Goal: Communication & Community: Connect with others

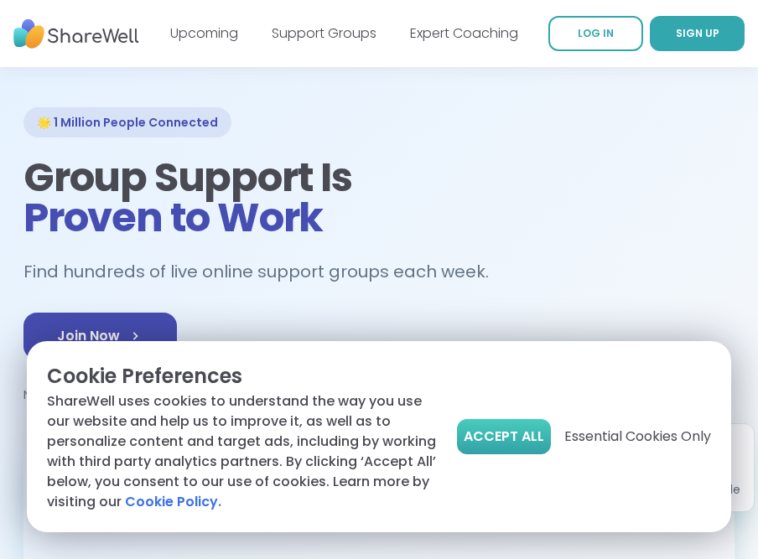
click at [498, 427] on span "Accept All" at bounding box center [504, 437] width 80 height 20
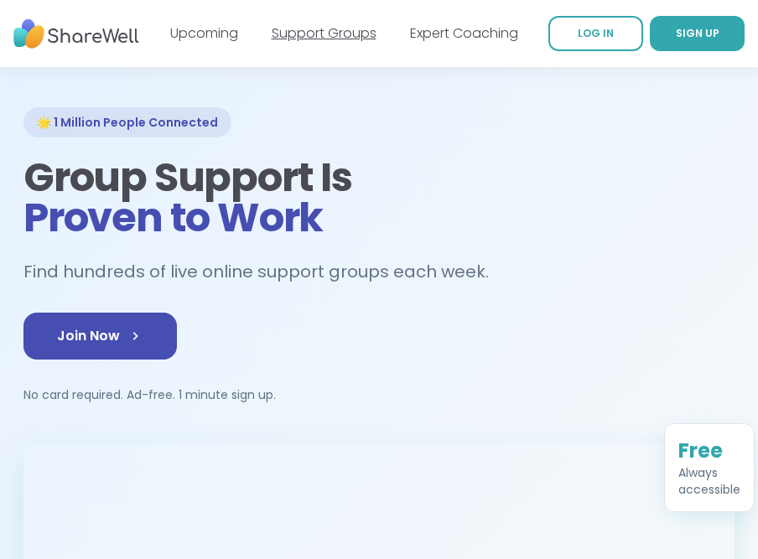
click at [334, 39] on link "Support Groups" at bounding box center [324, 32] width 105 height 19
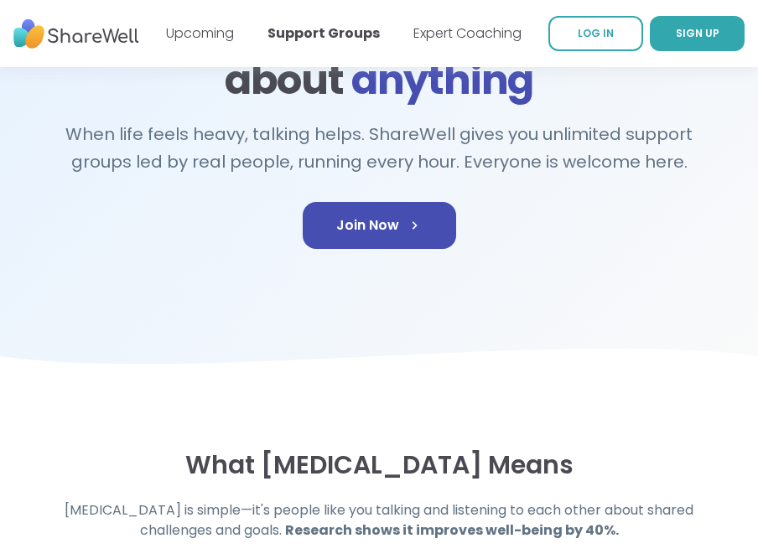
scroll to position [137, 0]
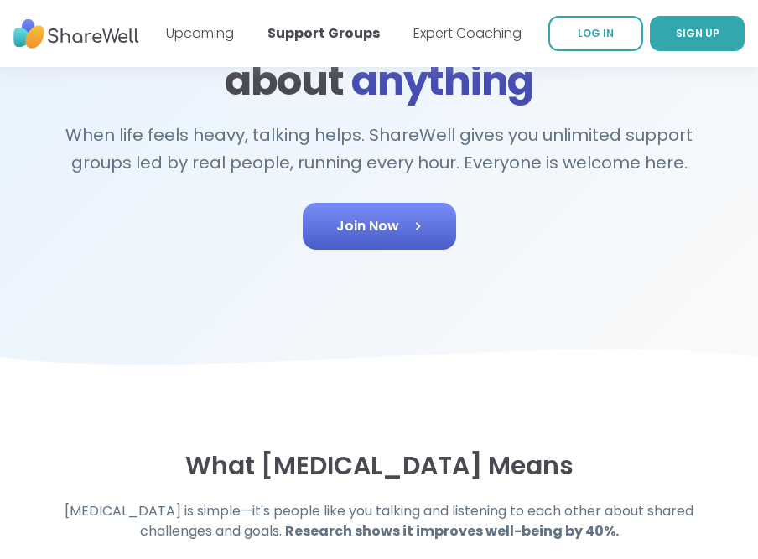
click at [412, 231] on icon at bounding box center [417, 226] width 17 height 17
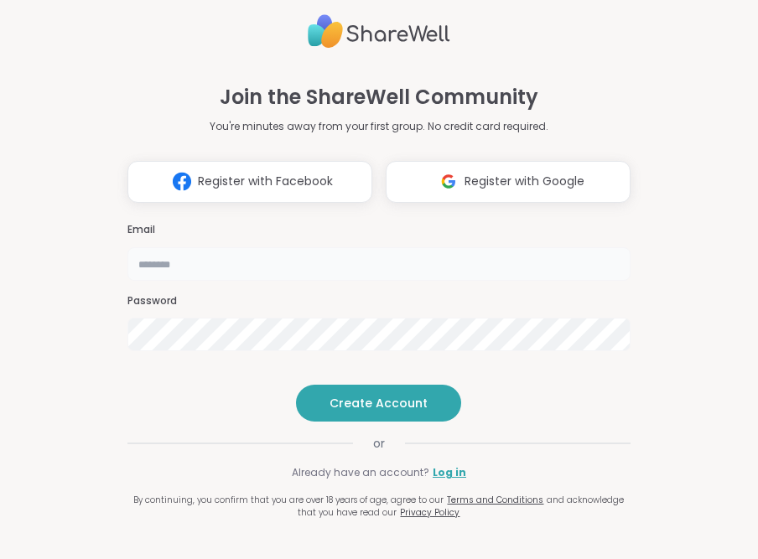
click at [380, 247] on input "email" at bounding box center [379, 264] width 504 height 34
type input "**********"
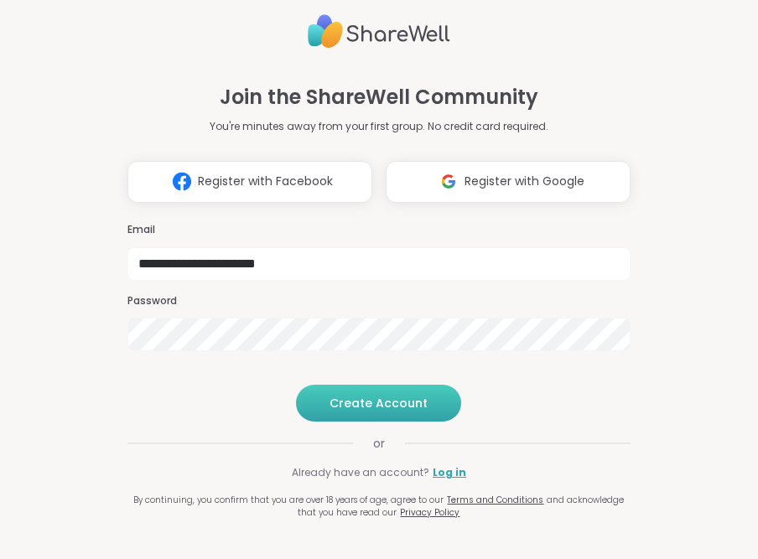
click at [399, 412] on span "Create Account" at bounding box center [378, 403] width 98 height 17
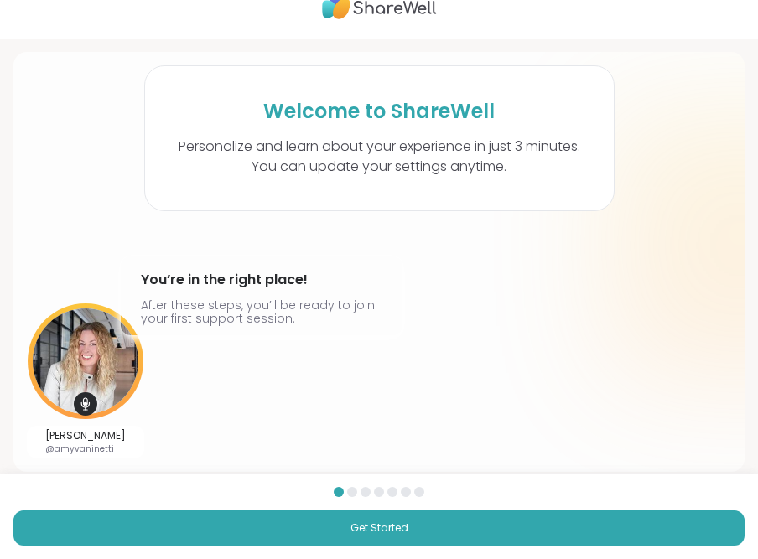
scroll to position [47, 0]
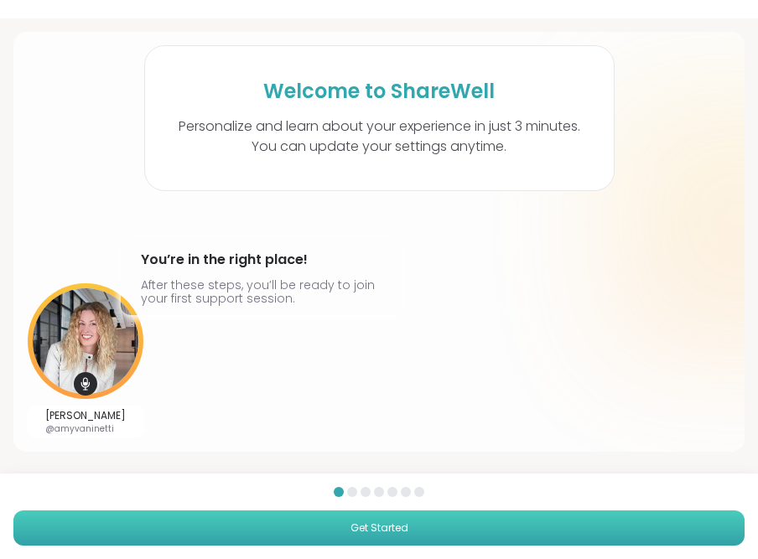
click at [402, 531] on span "Get Started" at bounding box center [379, 528] width 58 height 15
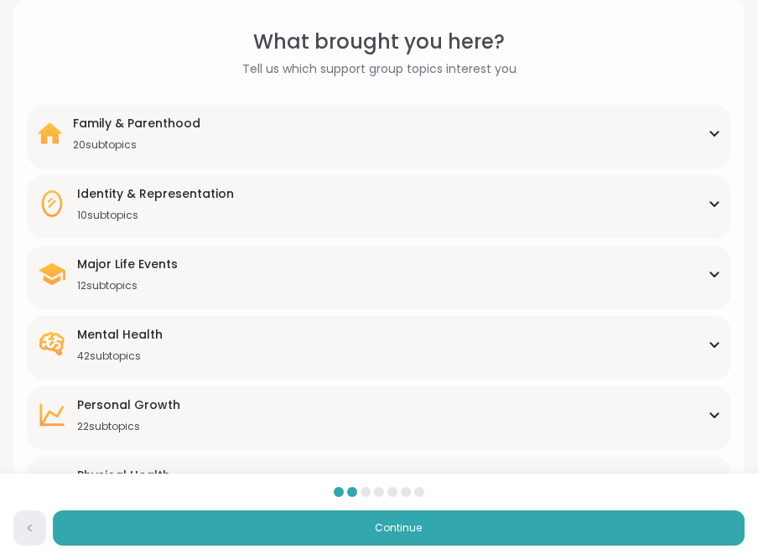
scroll to position [78, 0]
click at [467, 205] on div "Identity & Representation 10 subtopics" at bounding box center [379, 204] width 684 height 37
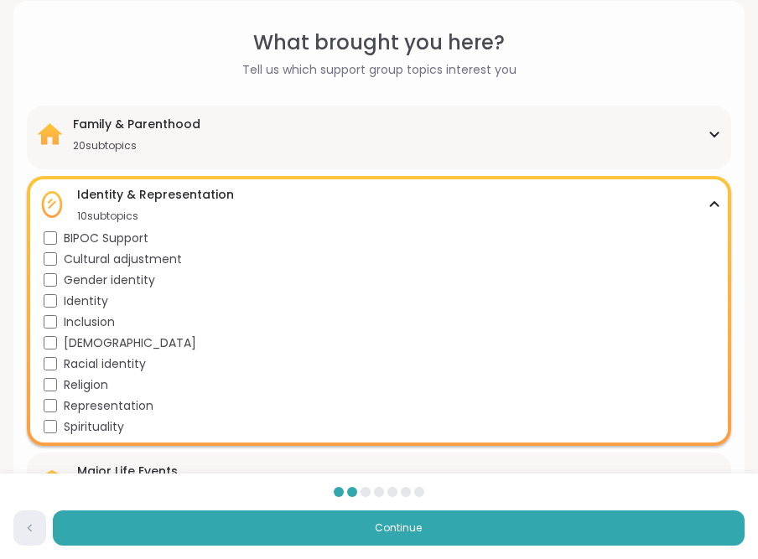
click at [711, 200] on icon at bounding box center [713, 204] width 13 height 8
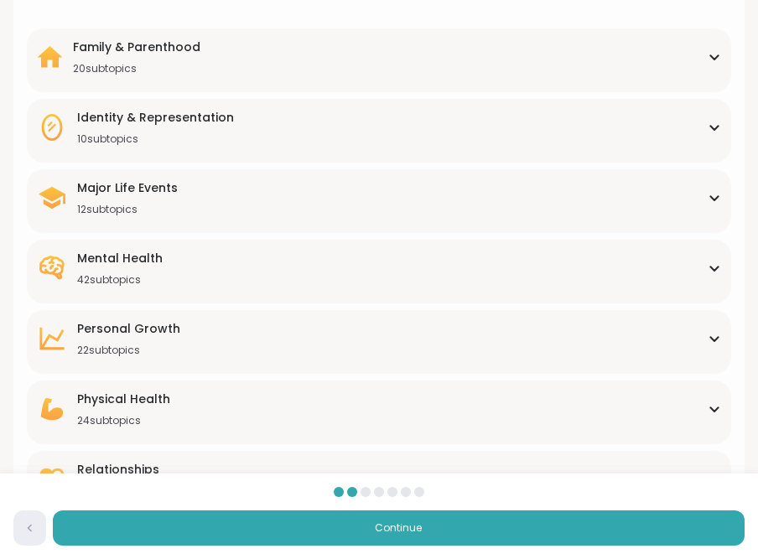
scroll to position [157, 0]
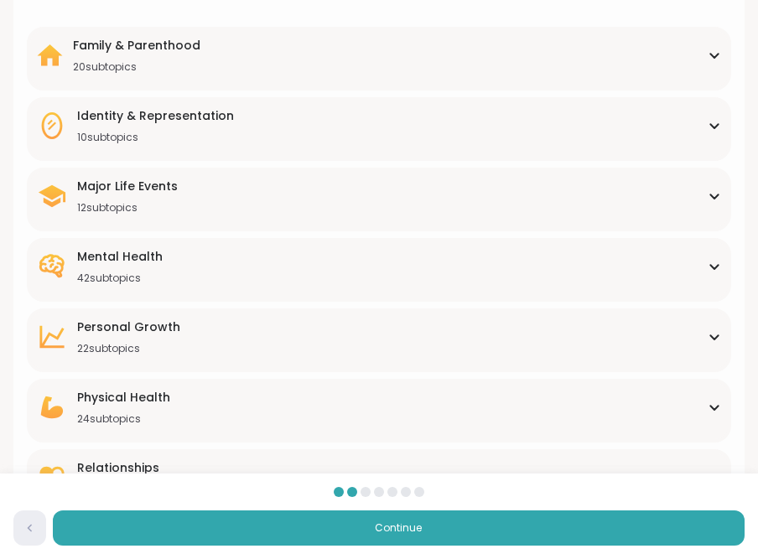
click at [671, 267] on div "Mental Health 42 subtopics" at bounding box center [379, 266] width 684 height 37
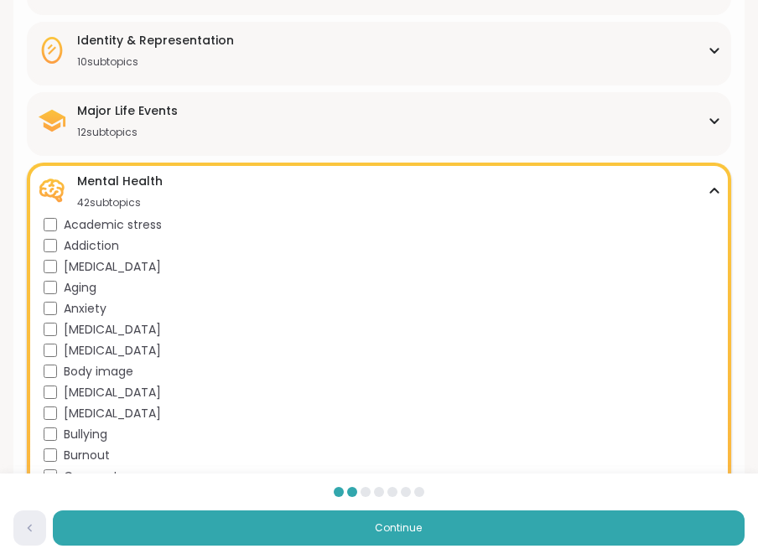
scroll to position [236, 0]
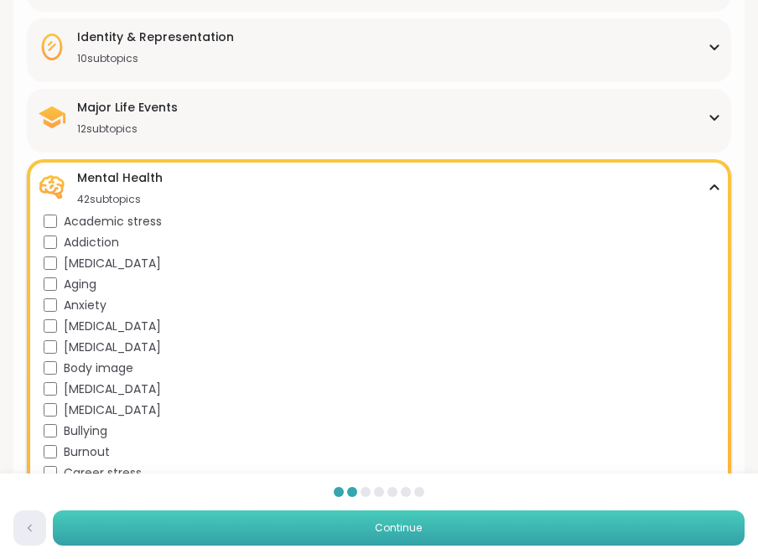
click at [382, 521] on span "Continue" at bounding box center [398, 528] width 47 height 15
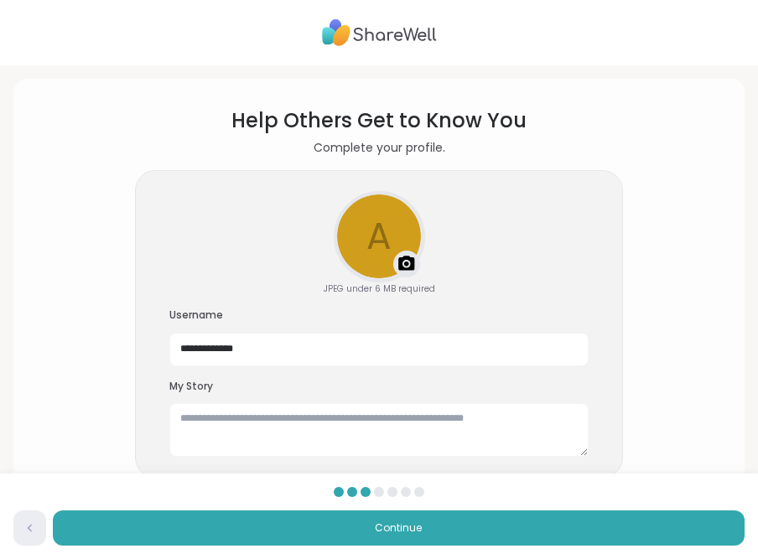
scroll to position [53, 0]
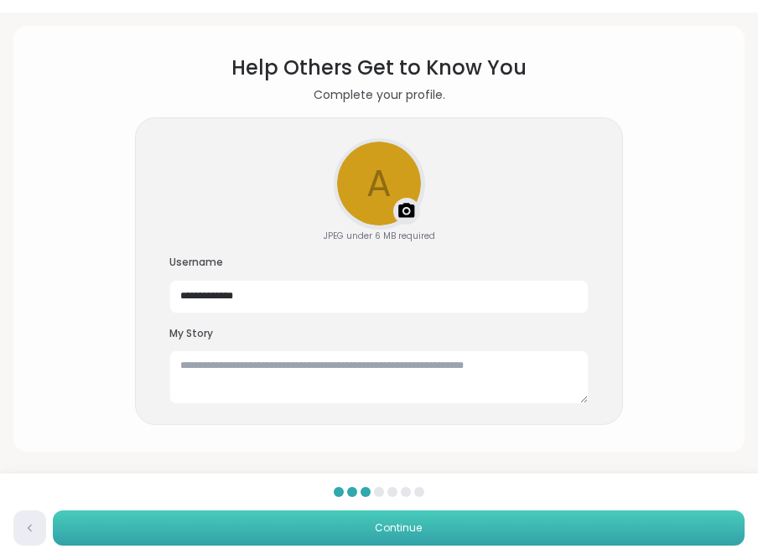
click at [388, 529] on span "Continue" at bounding box center [398, 528] width 47 height 15
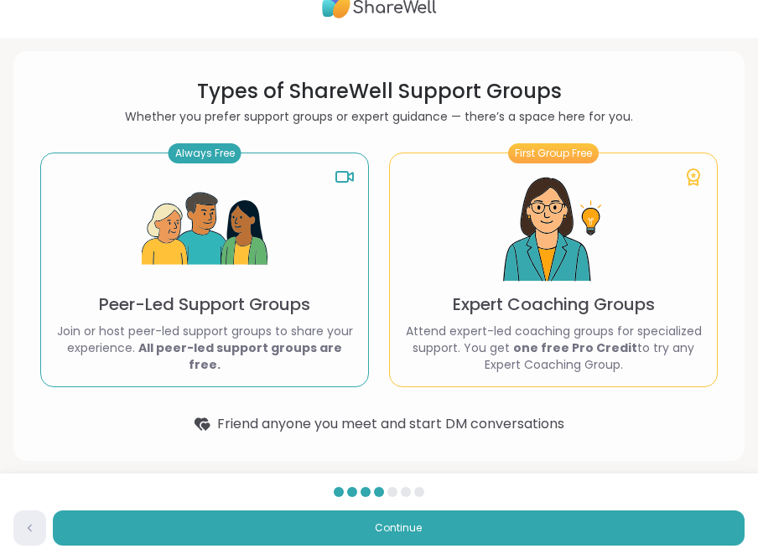
scroll to position [37, 0]
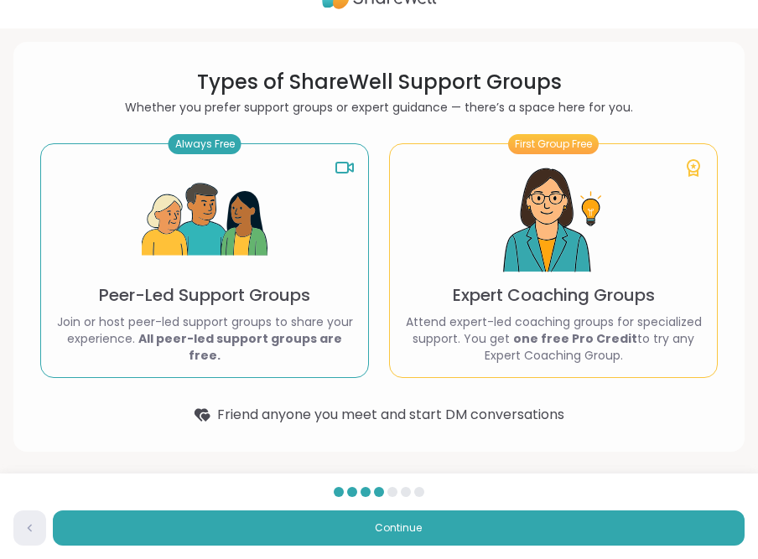
click at [322, 319] on div "Always Free Peer-Led Support Groups Join or host peer-led support groups to sha…" at bounding box center [204, 260] width 329 height 235
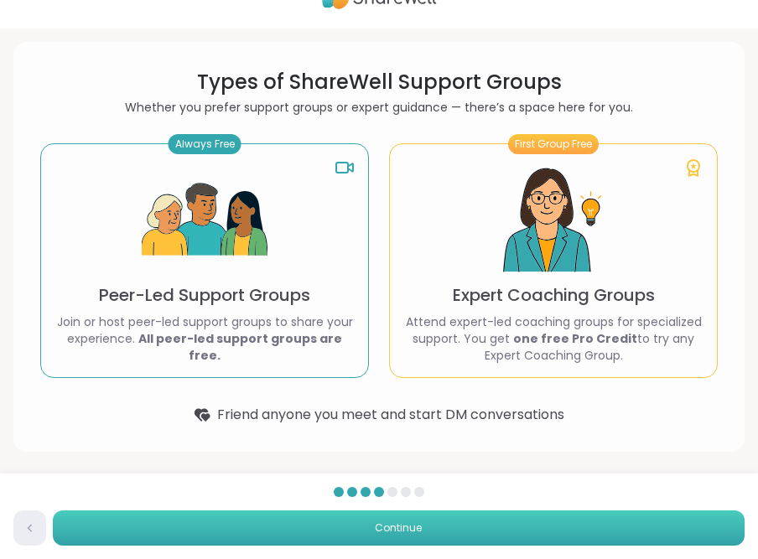
click at [427, 519] on button "Continue" at bounding box center [399, 527] width 692 height 35
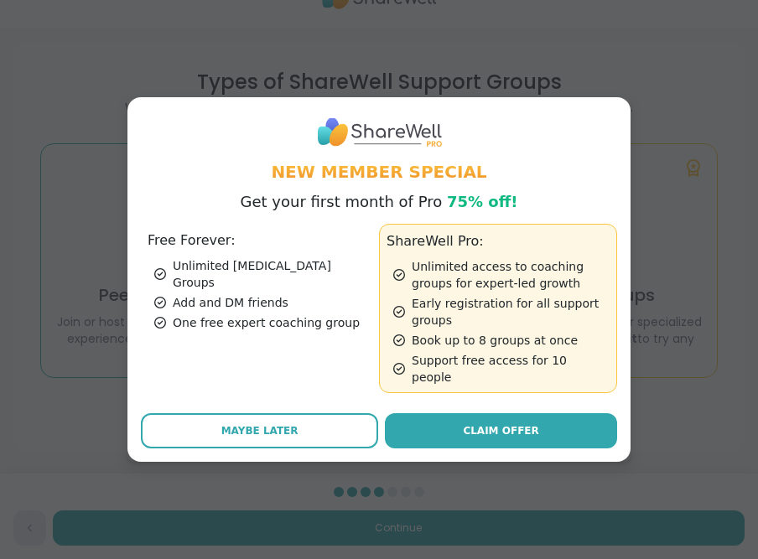
click at [269, 319] on div "One free expert coaching group" at bounding box center [263, 322] width 218 height 17
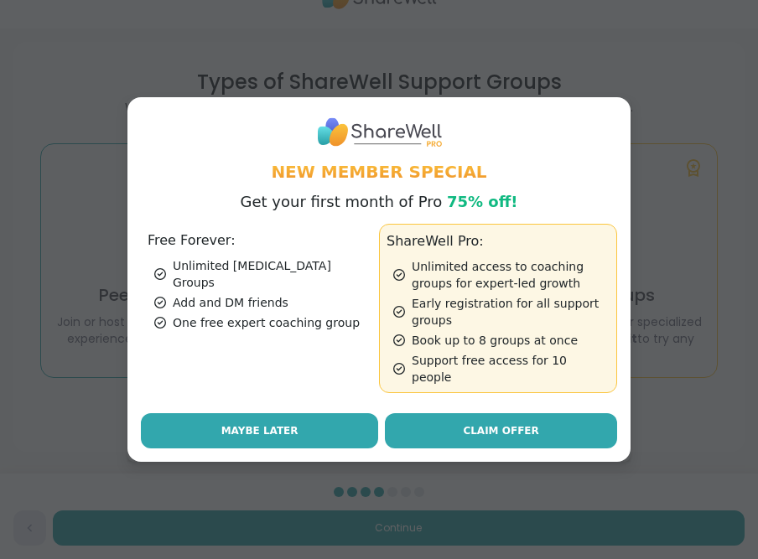
click at [304, 420] on button "Maybe Later" at bounding box center [259, 430] width 237 height 35
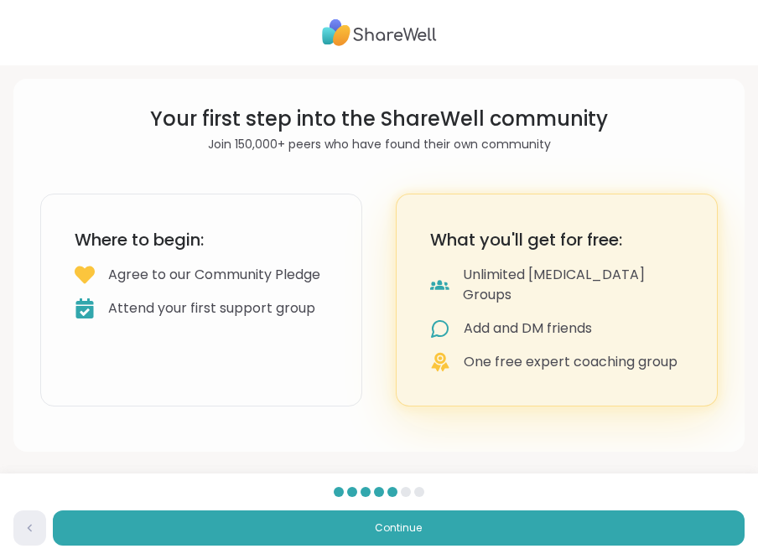
scroll to position [0, 0]
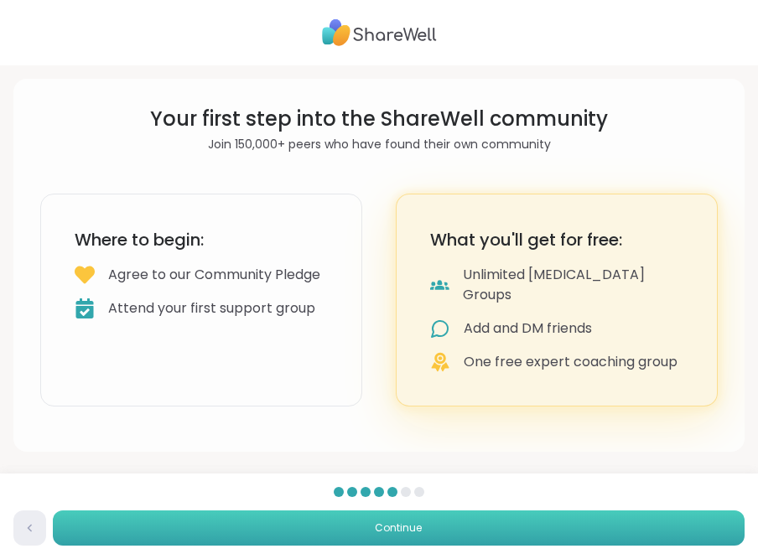
click at [402, 524] on span "Continue" at bounding box center [398, 528] width 47 height 15
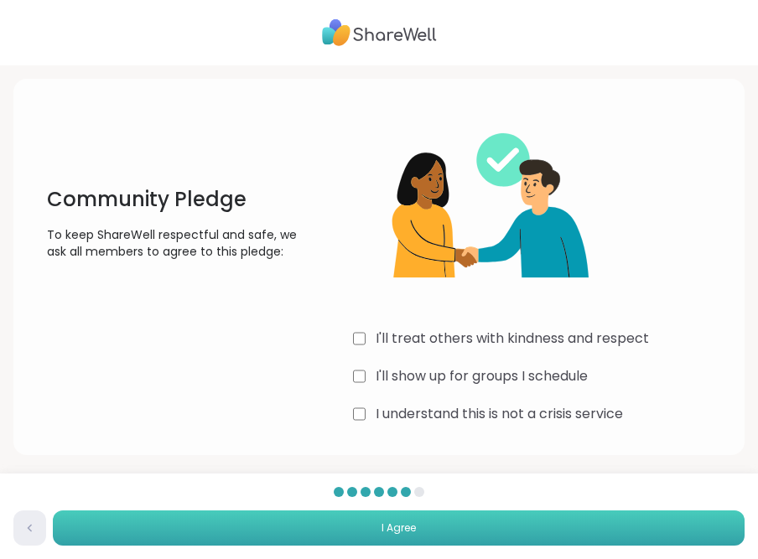
click at [398, 529] on span "I Agree" at bounding box center [398, 528] width 34 height 15
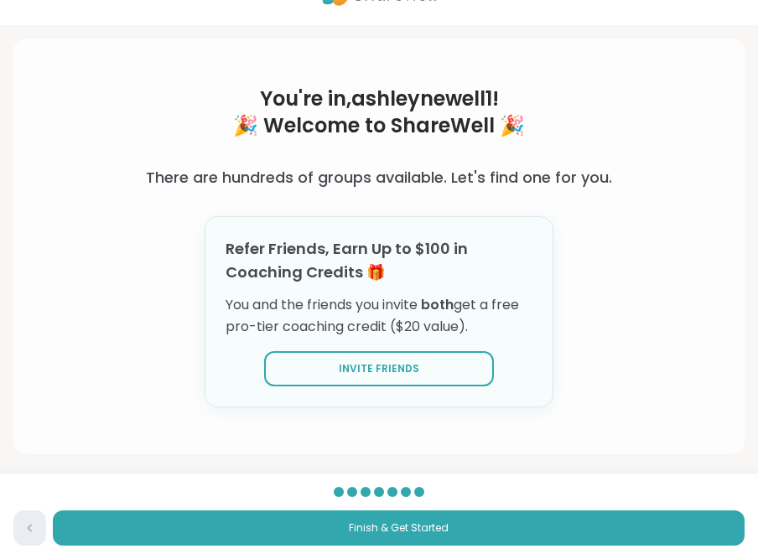
scroll to position [43, 0]
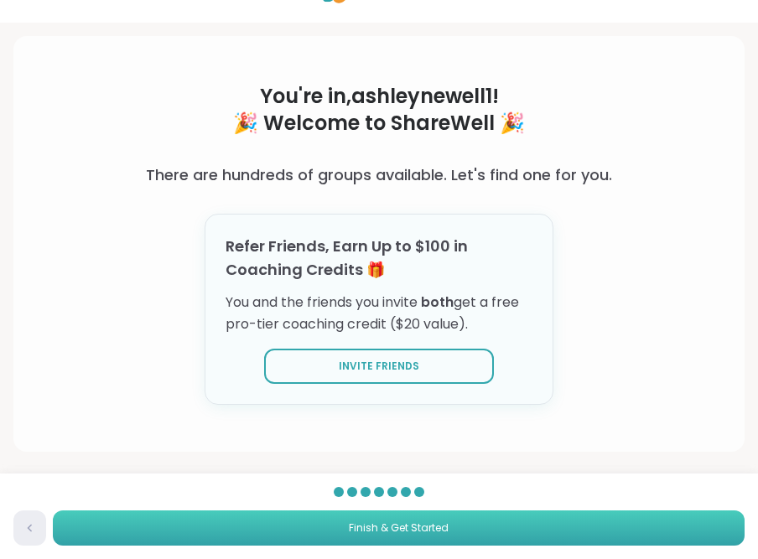
click at [450, 530] on button "Finish & Get Started" at bounding box center [399, 527] width 692 height 35
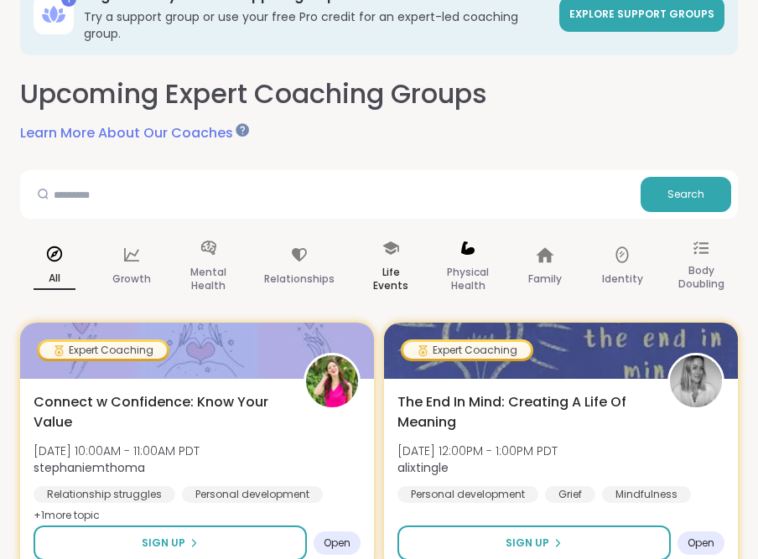
scroll to position [116, 0]
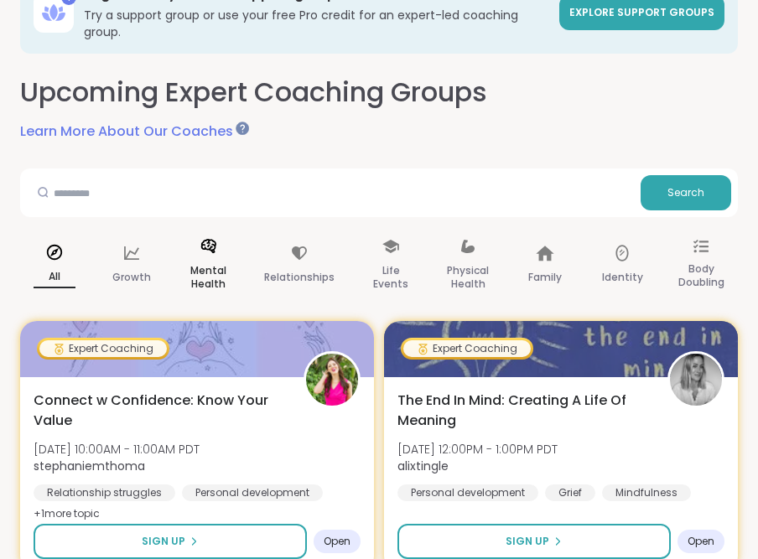
click at [220, 261] on p "Mental Health" at bounding box center [209, 278] width 42 height 34
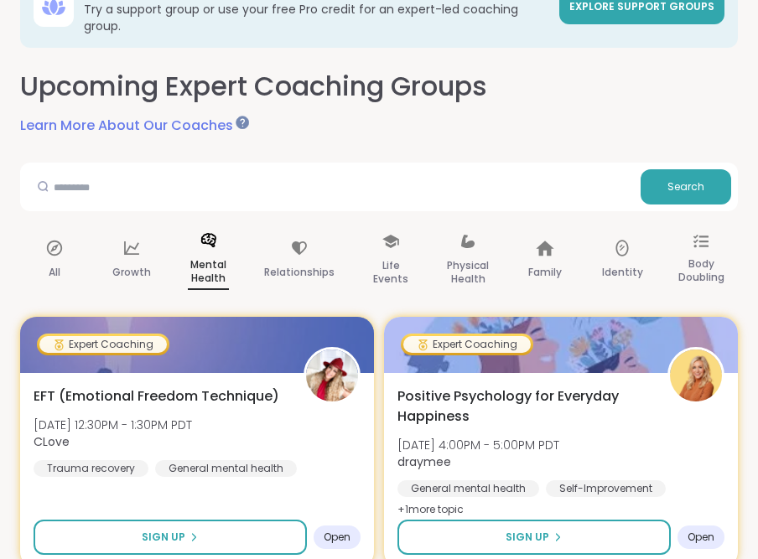
scroll to position [125, 0]
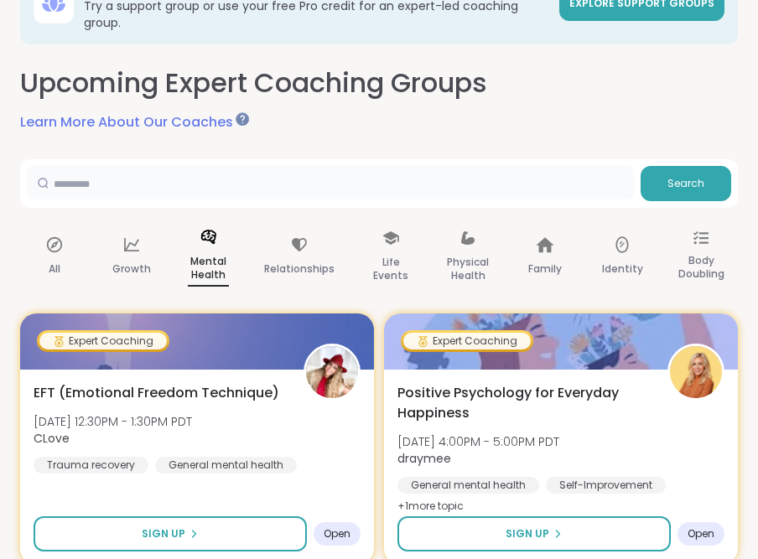
click at [409, 166] on input "text" at bounding box center [330, 183] width 607 height 34
click at [687, 176] on span "Search" at bounding box center [685, 183] width 37 height 15
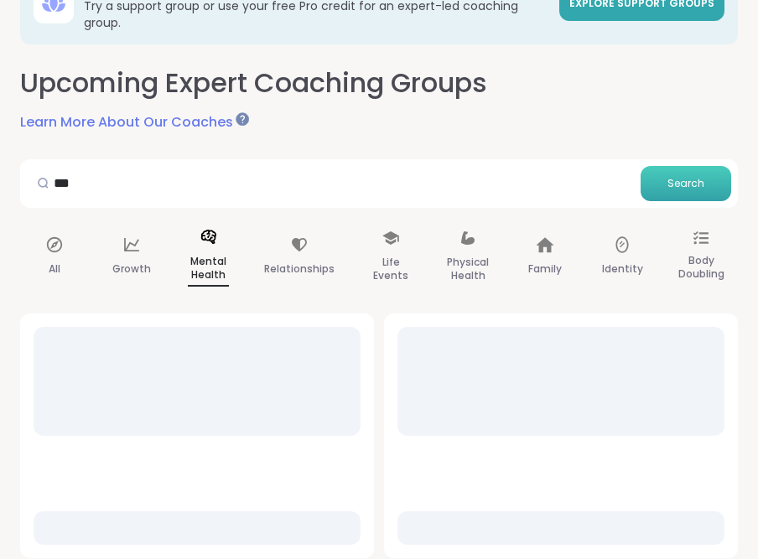
scroll to position [17, 0]
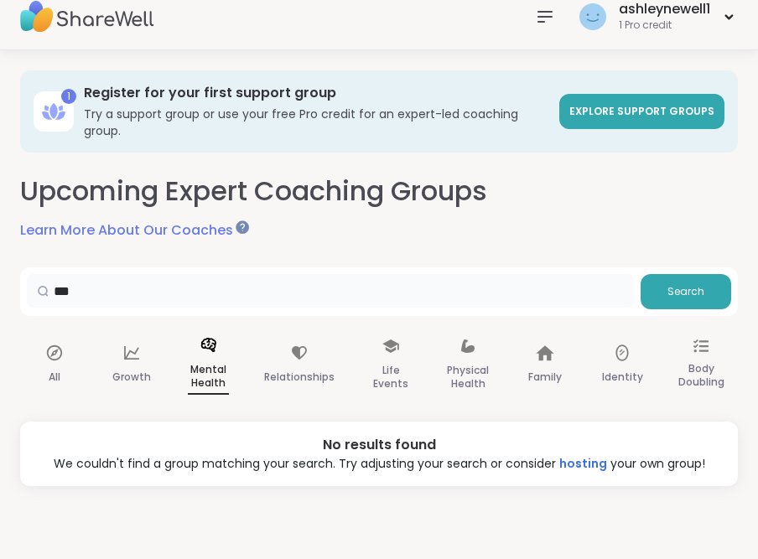
click at [387, 291] on input "***" at bounding box center [330, 291] width 607 height 34
type input "**********"
click at [670, 284] on span "Search" at bounding box center [685, 291] width 37 height 15
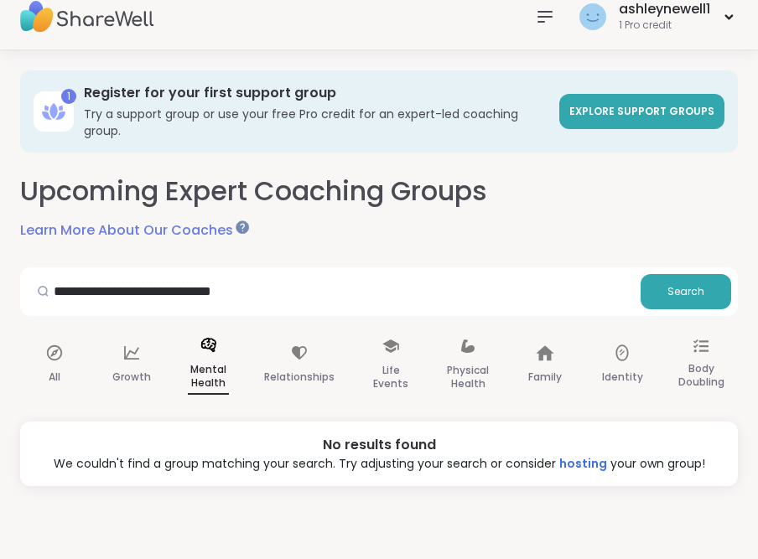
click at [203, 343] on div "Mental Health" at bounding box center [208, 365] width 69 height 85
click at [274, 282] on input "**********" at bounding box center [330, 291] width 607 height 34
click at [666, 283] on button "Search" at bounding box center [685, 291] width 91 height 35
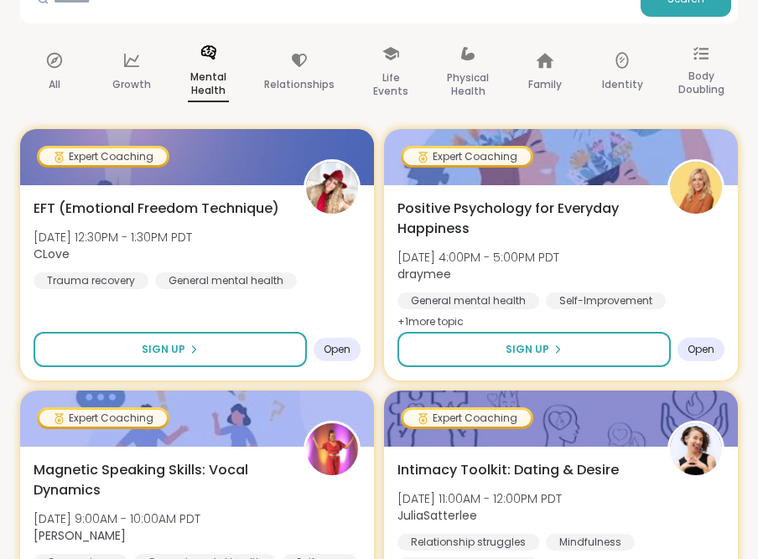
scroll to position [0, 0]
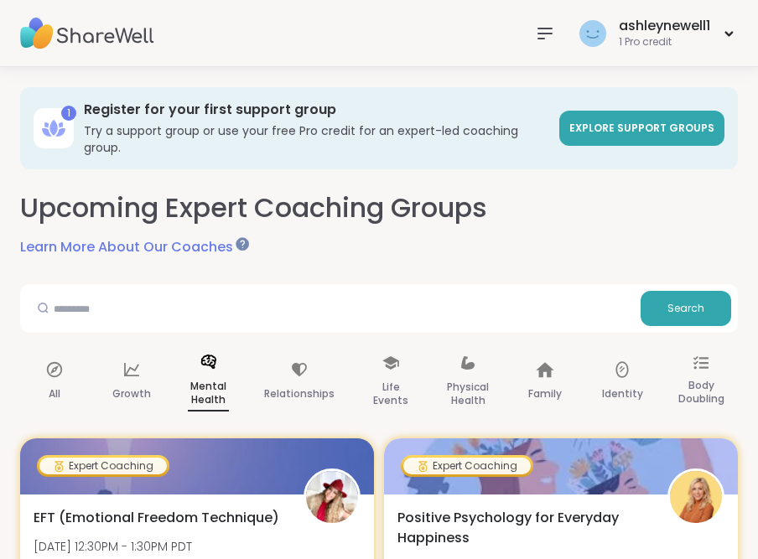
click at [536, 35] on icon at bounding box center [545, 33] width 20 height 20
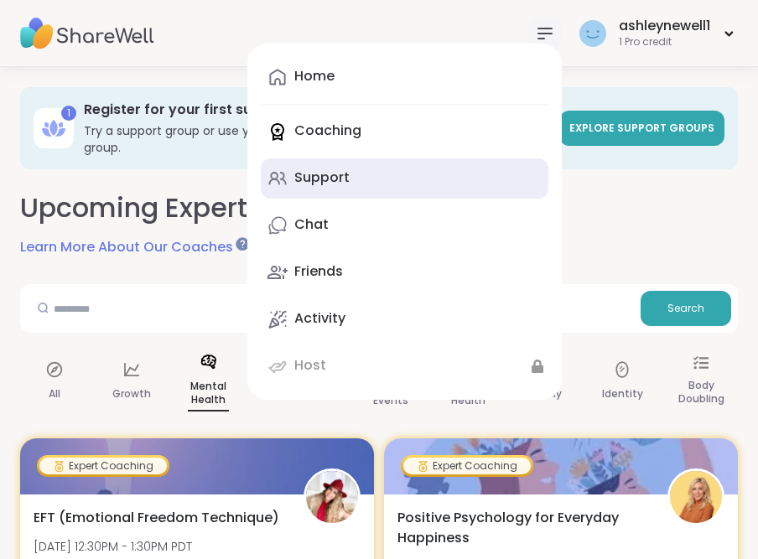
click at [407, 168] on link "Support" at bounding box center [405, 178] width 288 height 40
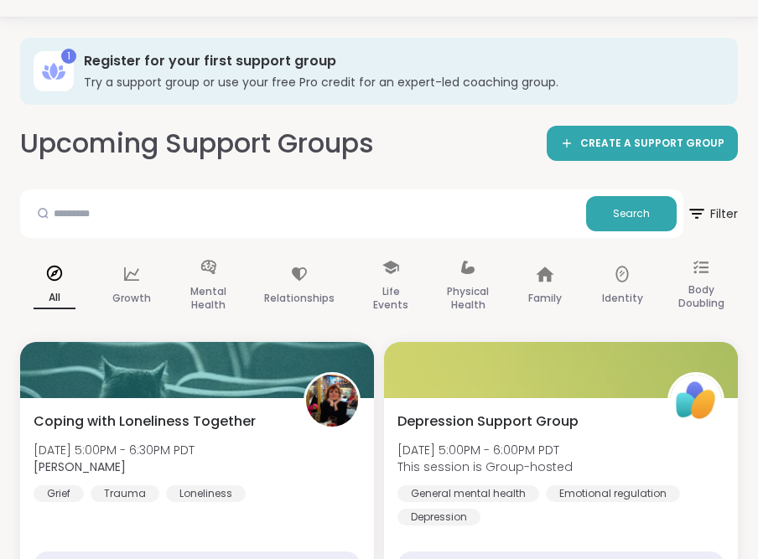
scroll to position [65, 0]
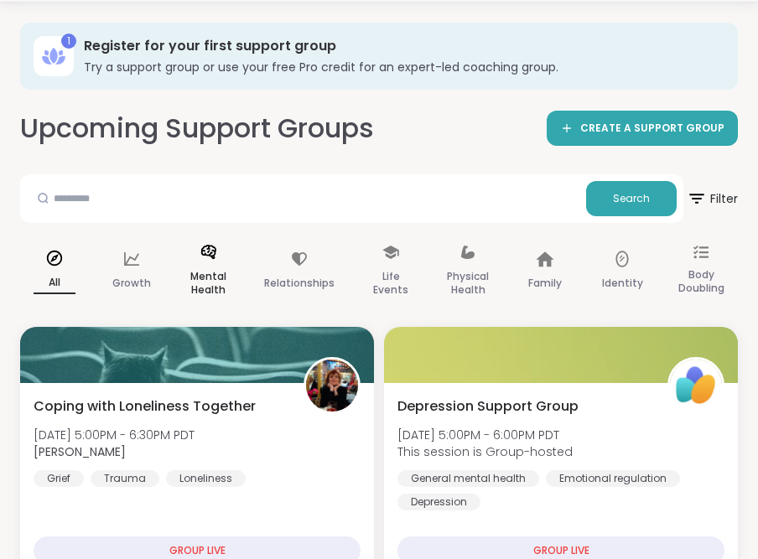
click at [221, 270] on p "Mental Health" at bounding box center [209, 284] width 42 height 34
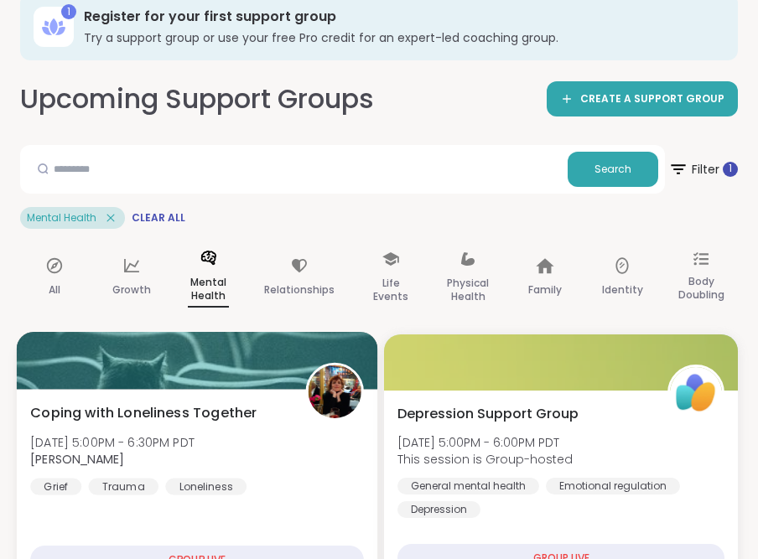
scroll to position [0, 0]
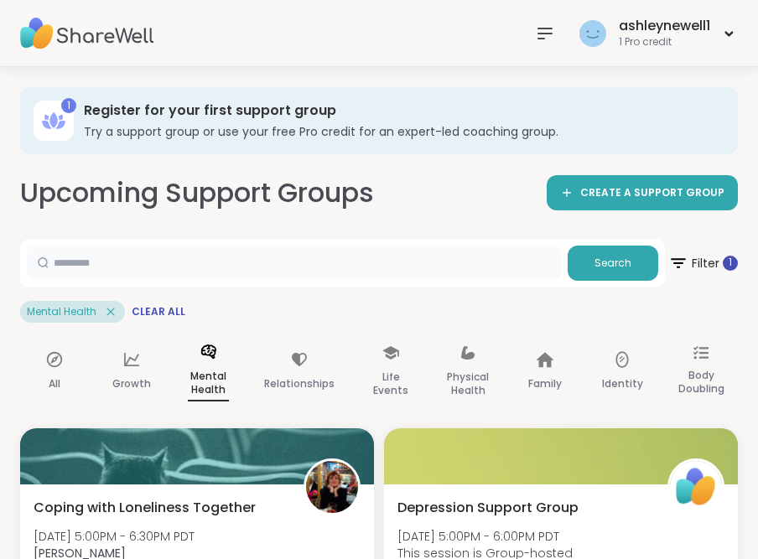
click at [241, 264] on input "text" at bounding box center [294, 263] width 534 height 34
type input "***"
click at [602, 259] on span "Search" at bounding box center [612, 263] width 37 height 15
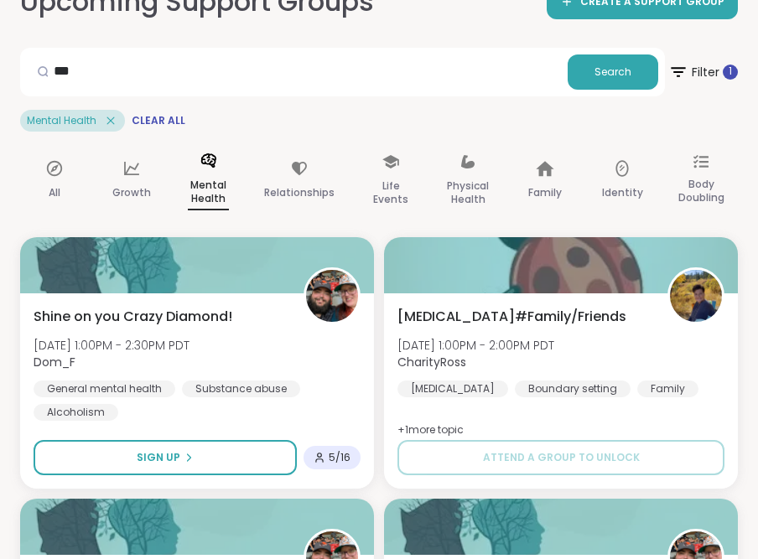
scroll to position [145, 0]
